Goal: Navigation & Orientation: Find specific page/section

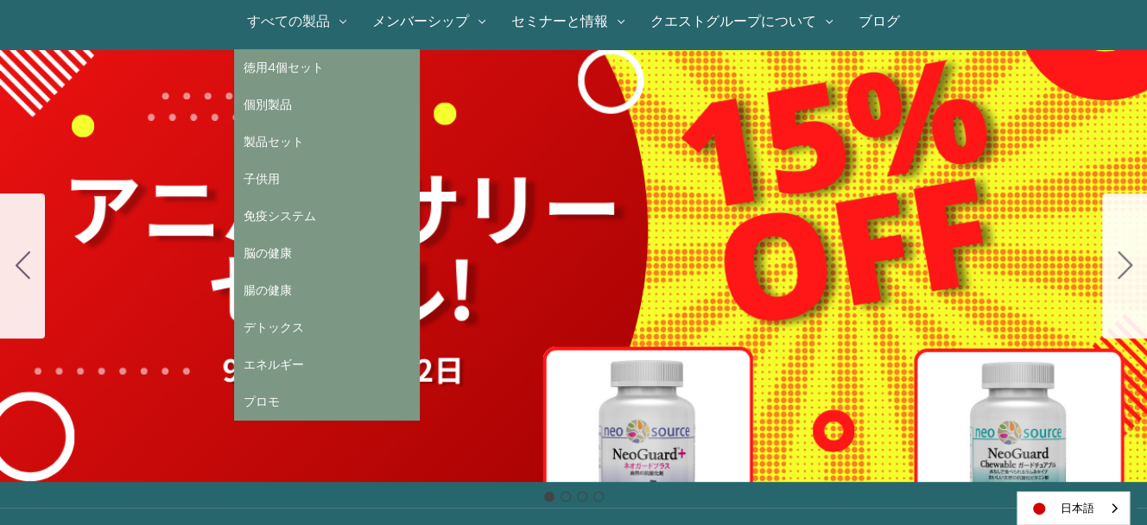
scroll to position [172, 0]
click at [289, 16] on link "すべての製品" at bounding box center [296, 21] width 125 height 55
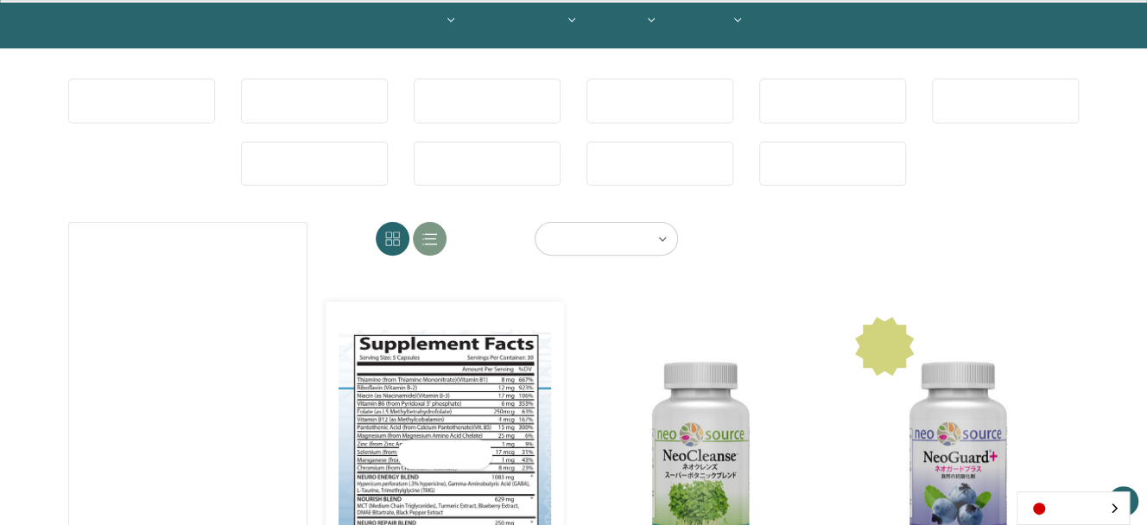
scroll to position [345, 0]
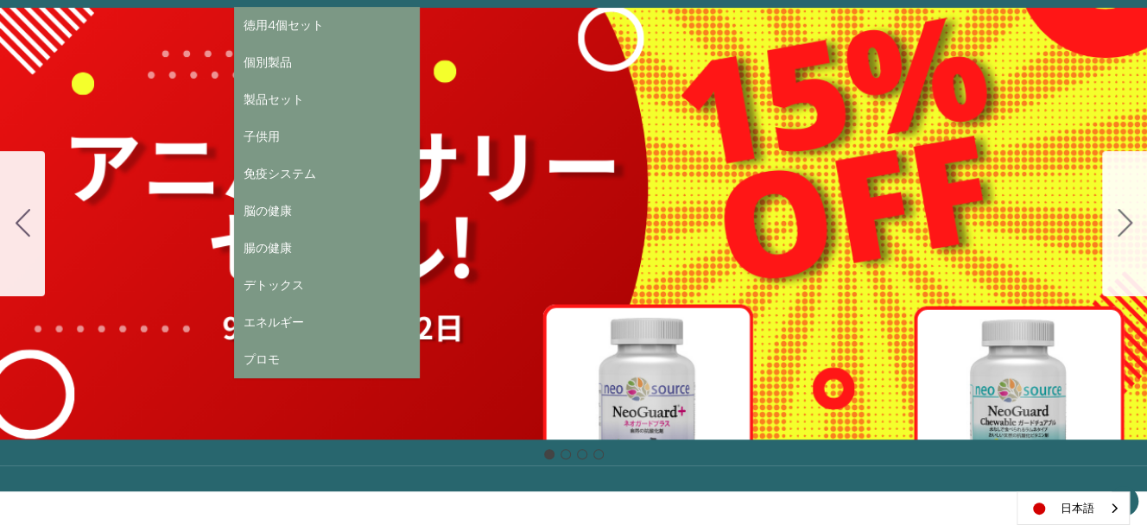
scroll to position [216, 0]
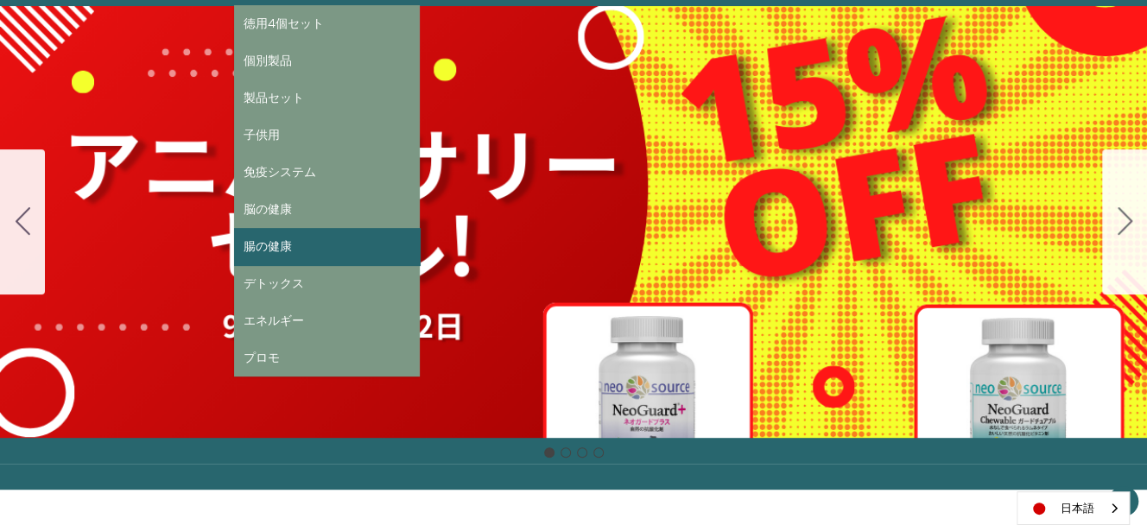
click at [309, 253] on link "腸の健康" at bounding box center [327, 246] width 186 height 37
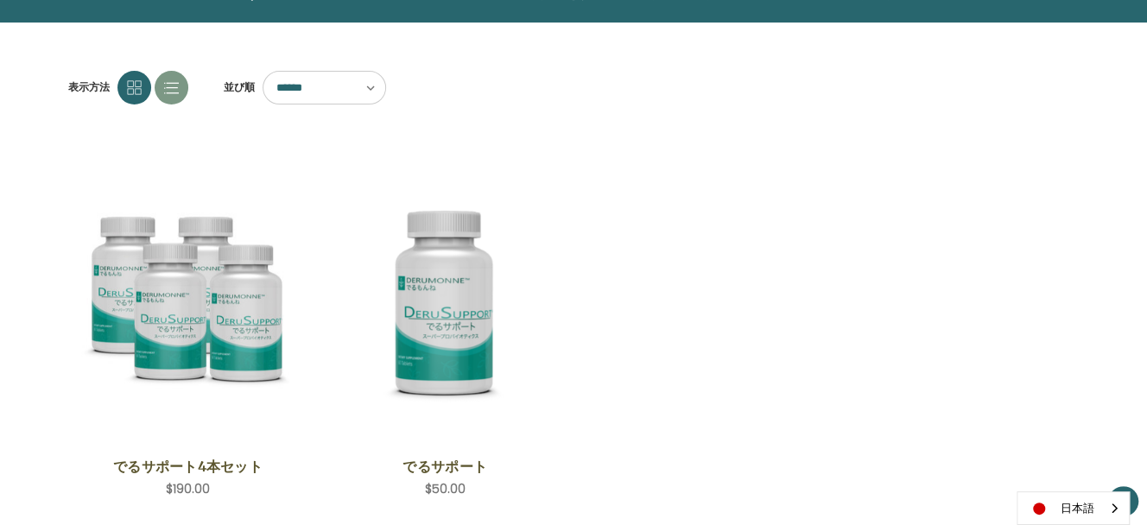
scroll to position [172, 0]
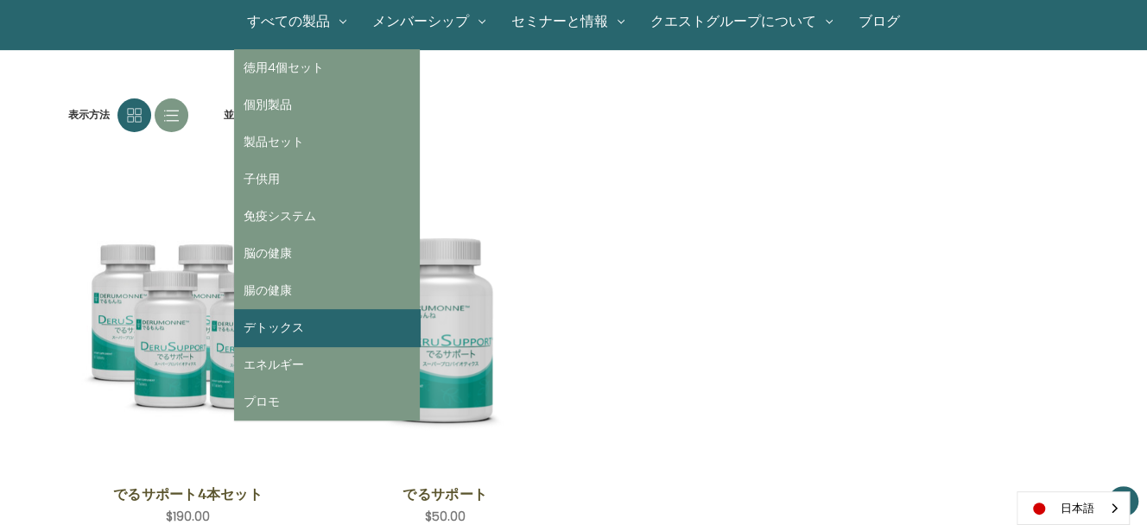
click at [306, 333] on link "デトックス" at bounding box center [327, 327] width 186 height 37
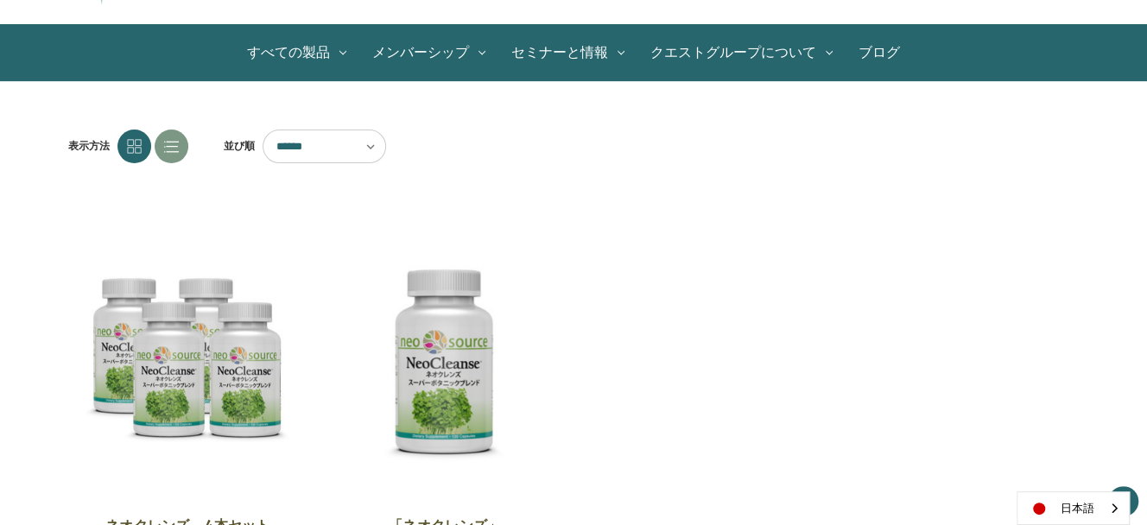
scroll to position [130, 0]
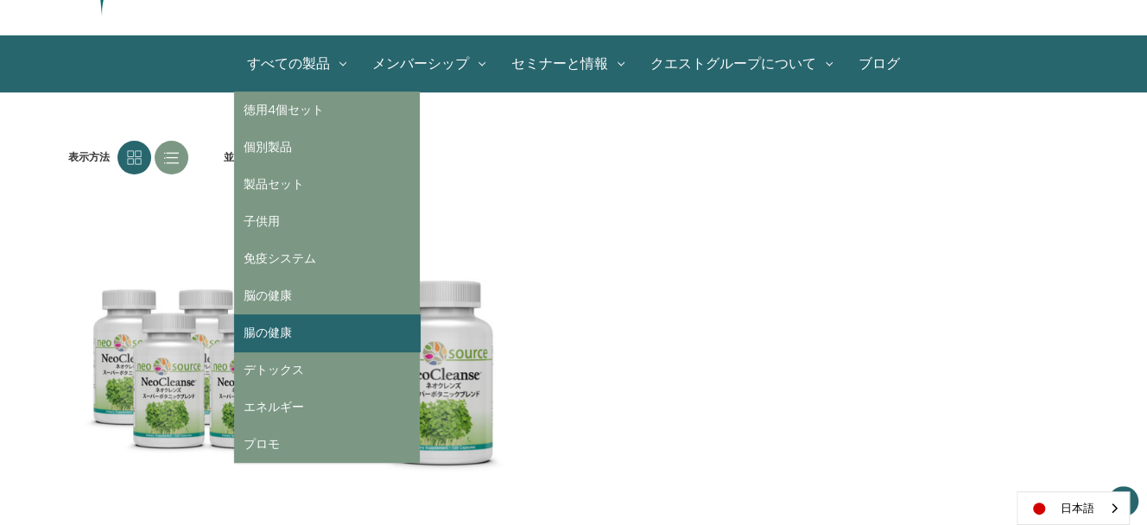
click at [333, 337] on link "腸の健康" at bounding box center [327, 332] width 186 height 37
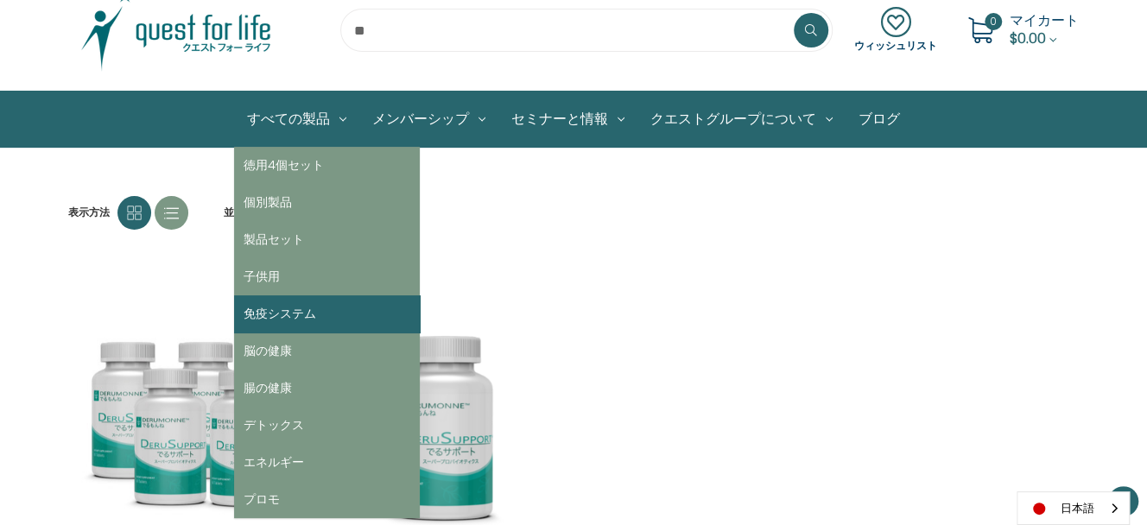
scroll to position [172, 0]
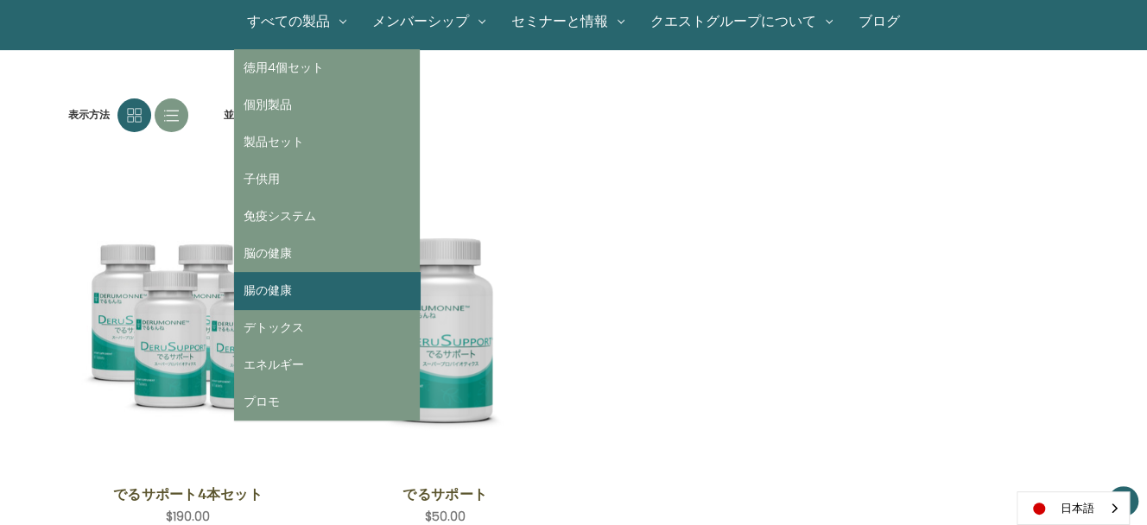
click at [343, 290] on link "腸の健康" at bounding box center [327, 290] width 186 height 37
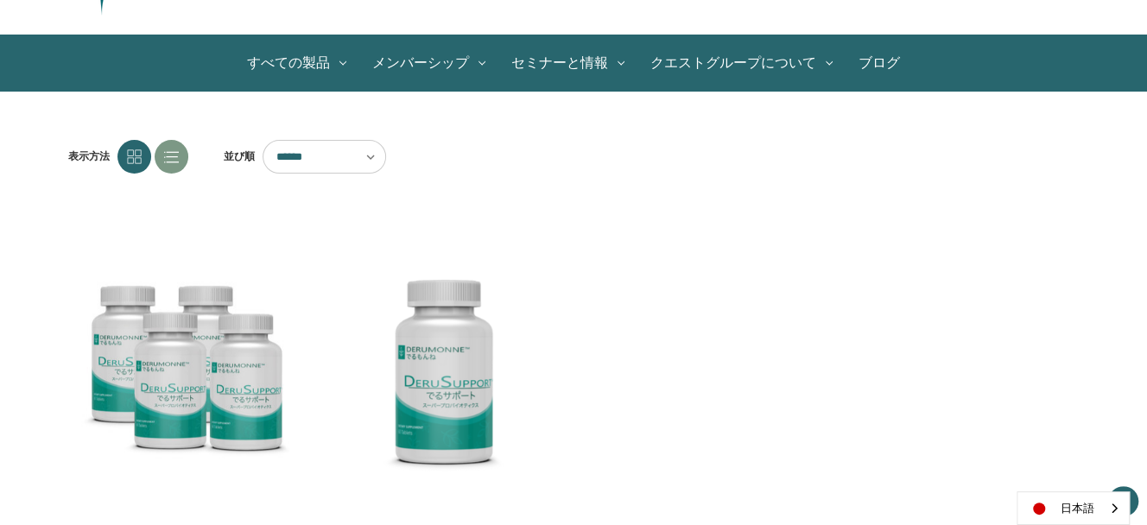
scroll to position [130, 0]
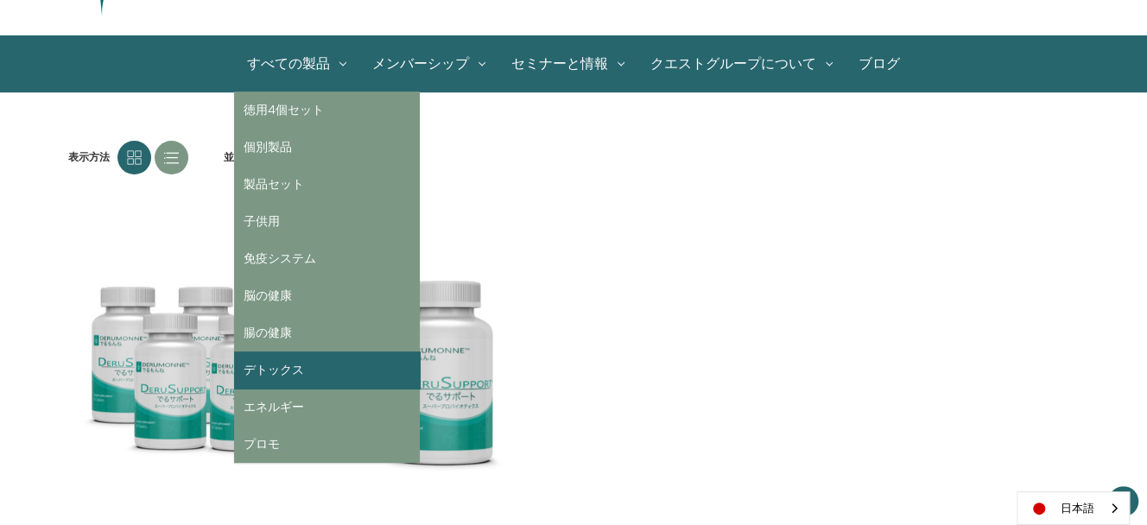
click at [313, 373] on link "デトックス" at bounding box center [327, 369] width 186 height 37
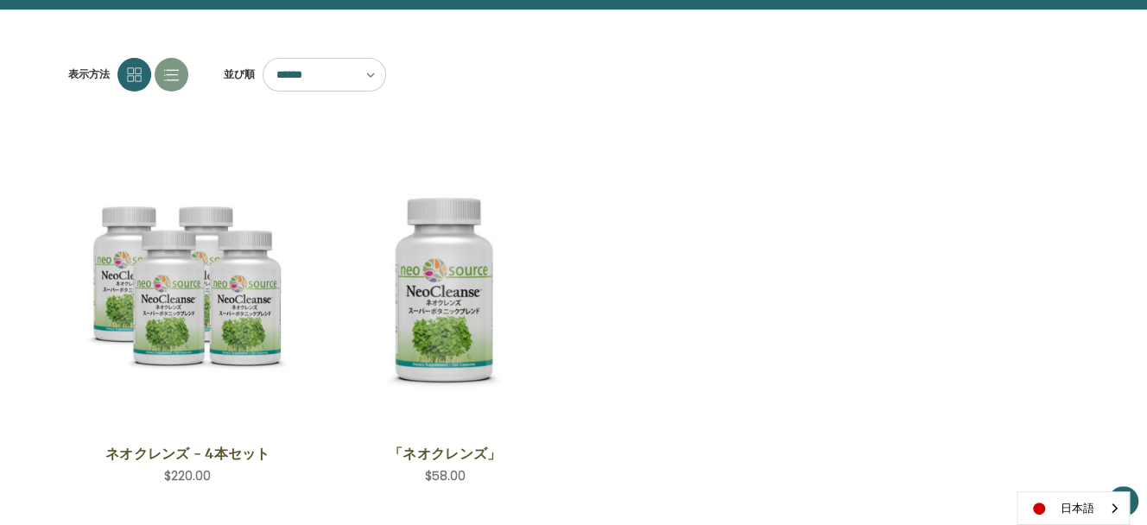
scroll to position [43, 0]
